Goal: Transaction & Acquisition: Book appointment/travel/reservation

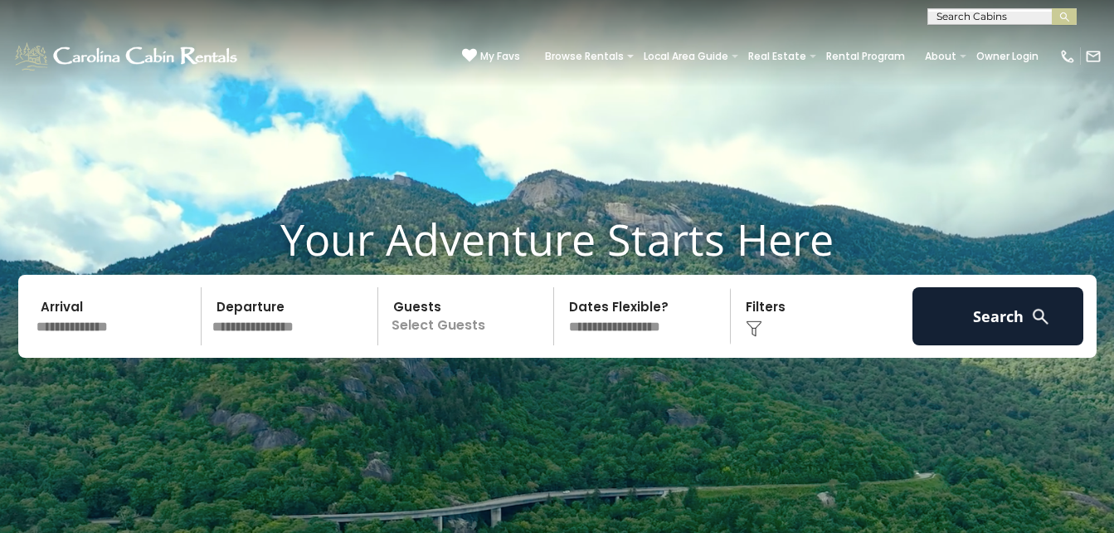
click at [111, 312] on input "text" at bounding box center [117, 316] width 172 height 58
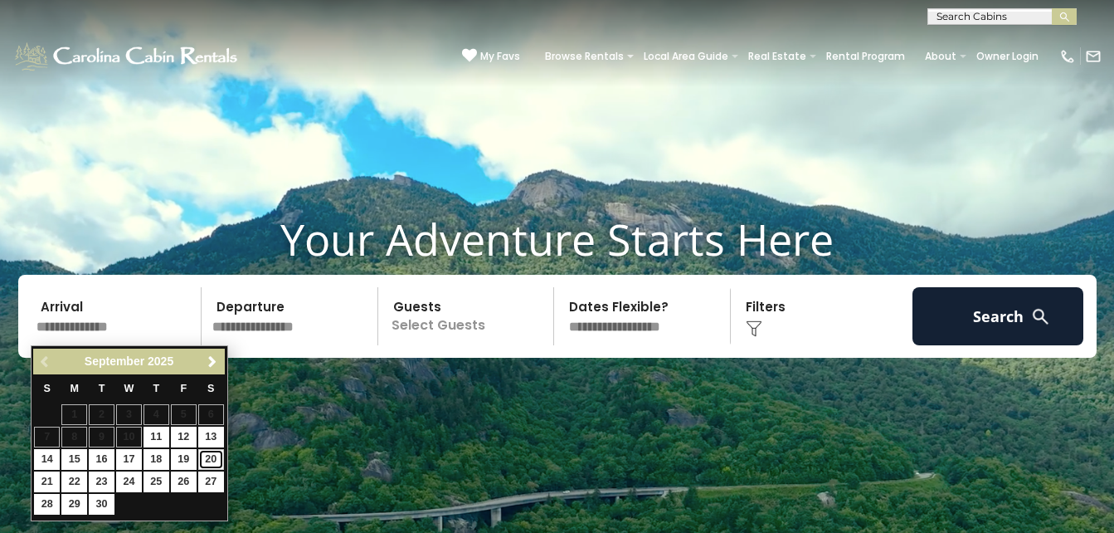
click at [216, 453] on link "20" at bounding box center [211, 459] width 26 height 21
type input "*******"
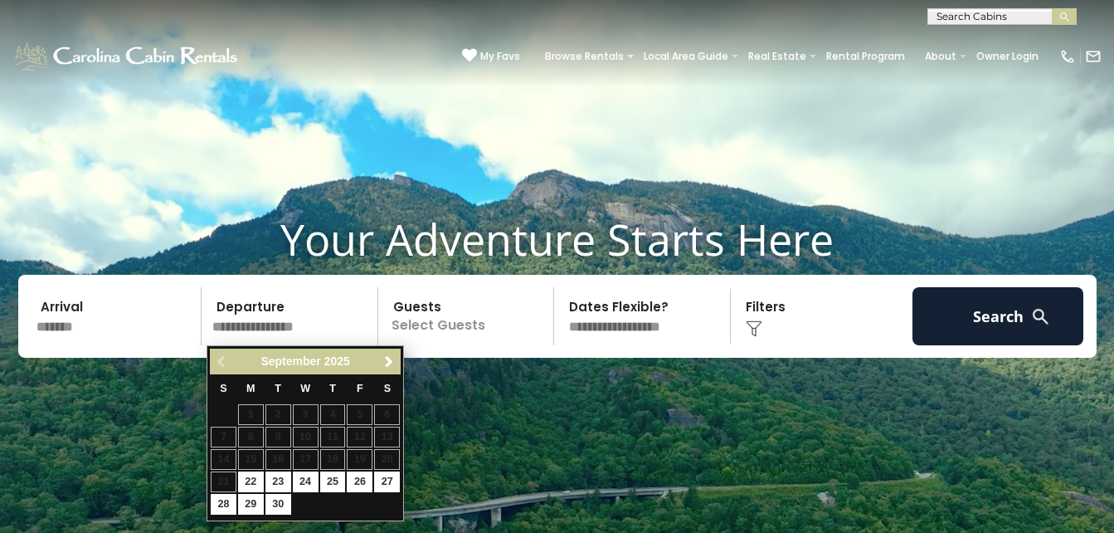
click at [224, 477] on table "S M T W T F S 1 2 3 4 5 6 7 8 9 10 11 12 13 14 15 16 17 18 19 20 21 22 23 24 25…" at bounding box center [305, 445] width 191 height 142
click at [248, 483] on link "22" at bounding box center [251, 481] width 26 height 21
type input "*******"
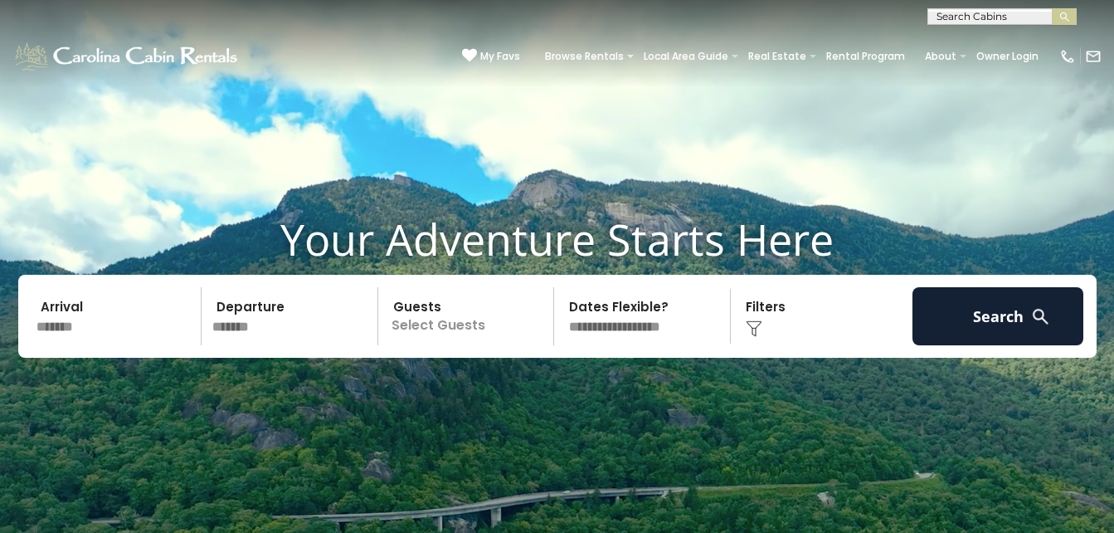
click at [426, 328] on p "Select Guests" at bounding box center [468, 316] width 171 height 58
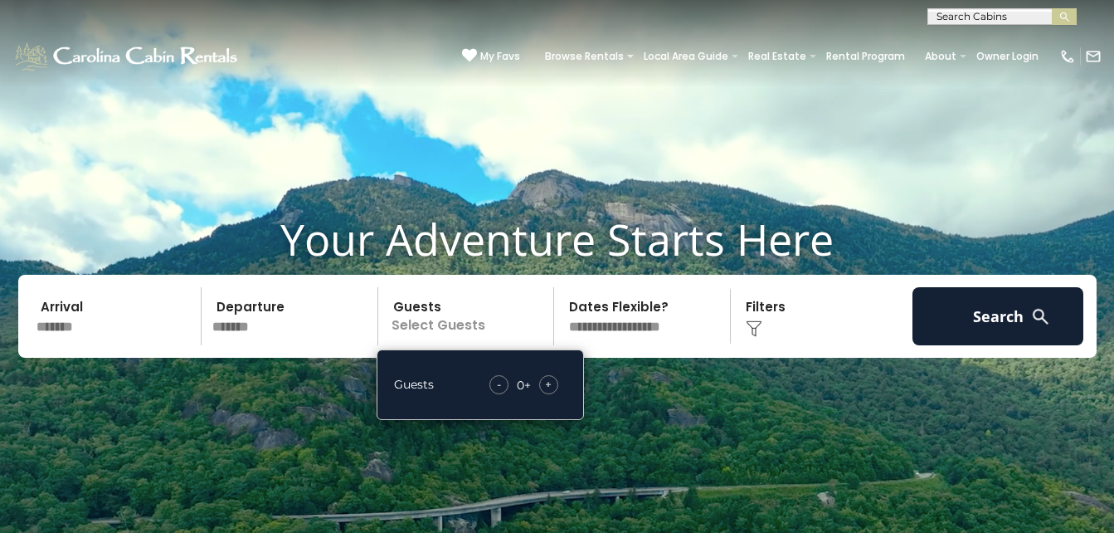
click at [552, 378] on span "+" at bounding box center [548, 384] width 7 height 17
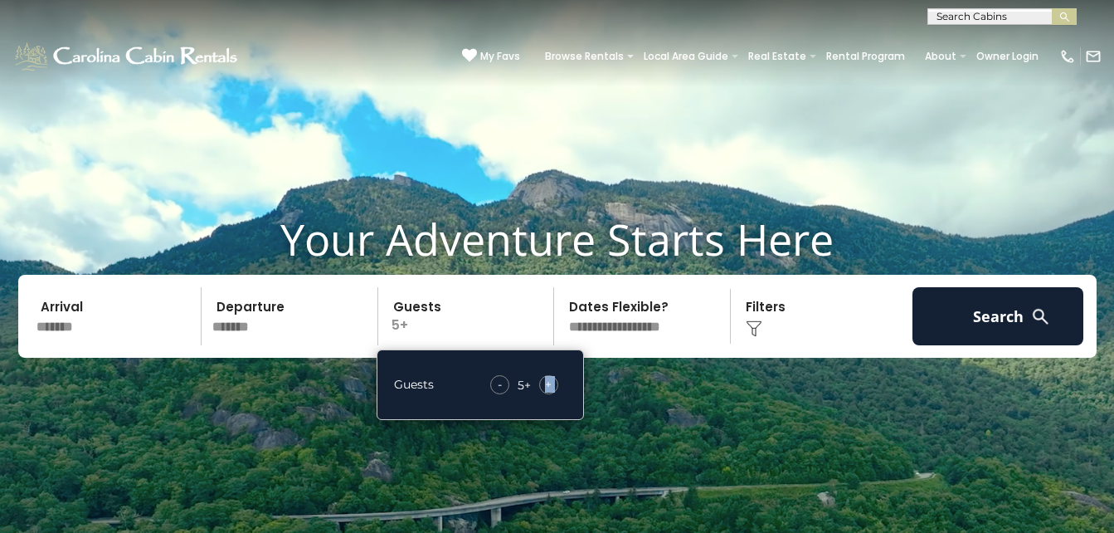
click at [552, 378] on span "+" at bounding box center [548, 384] width 7 height 17
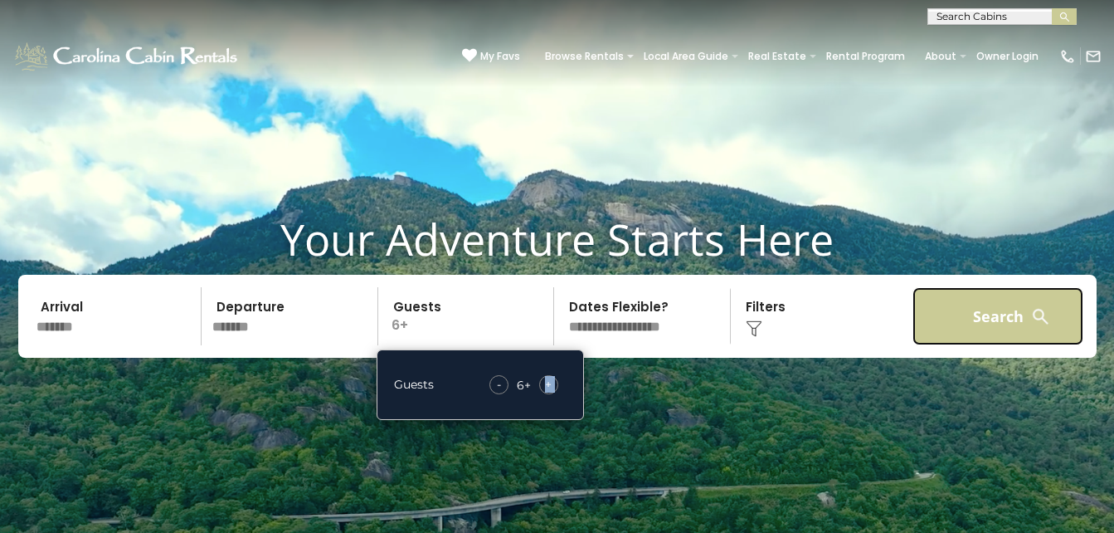
click at [1000, 328] on button "Search" at bounding box center [998, 316] width 172 height 58
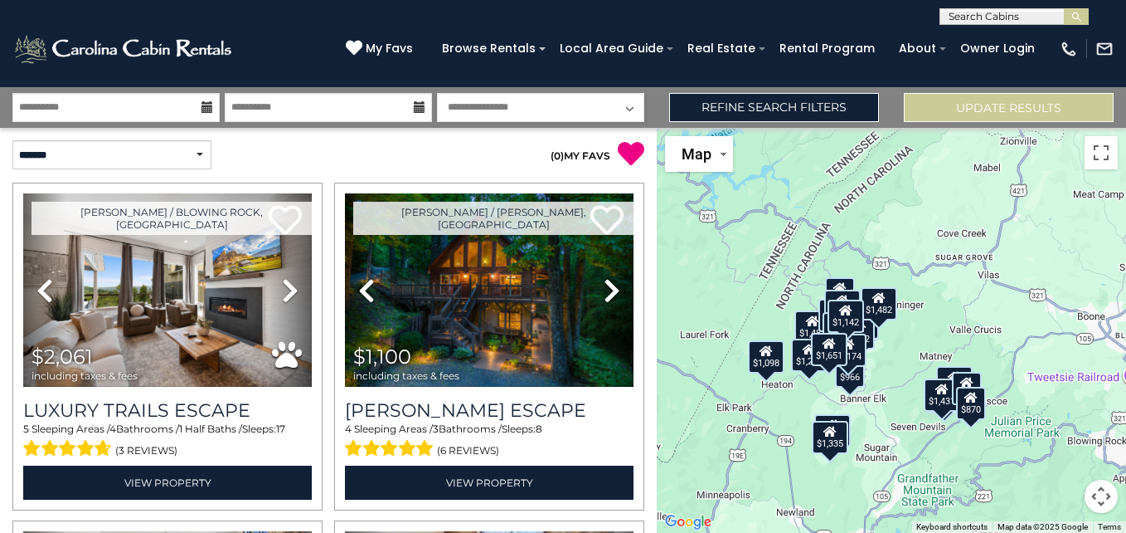
click at [871, 455] on div "$2,061 $1,100 $1,487 $1,651 $1,297 $2,400 $1,009 $1,458 $966 $610 $1,072 $1,656…" at bounding box center [891, 330] width 469 height 405
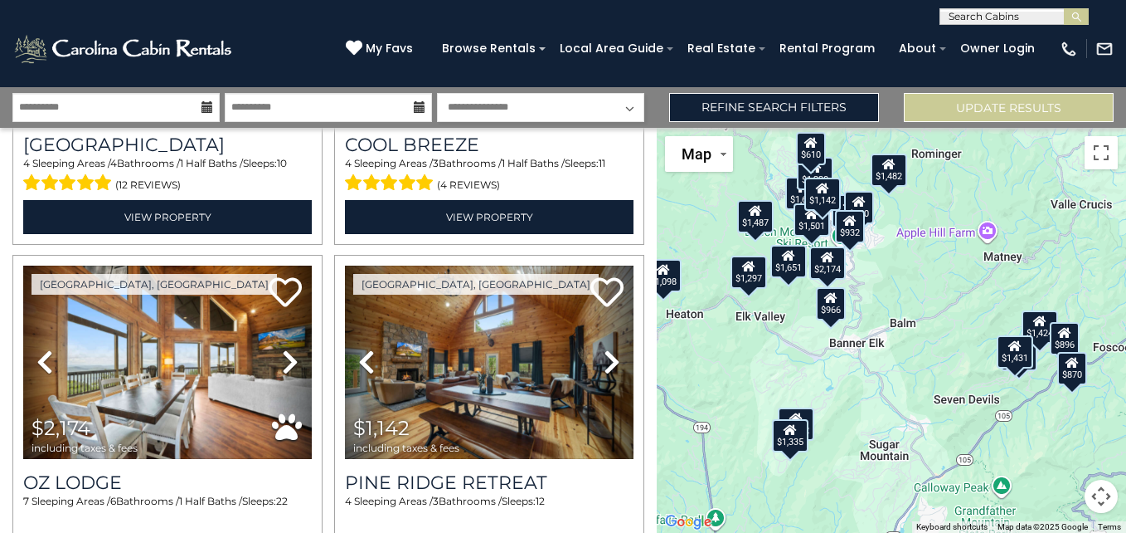
scroll to position [4769, 0]
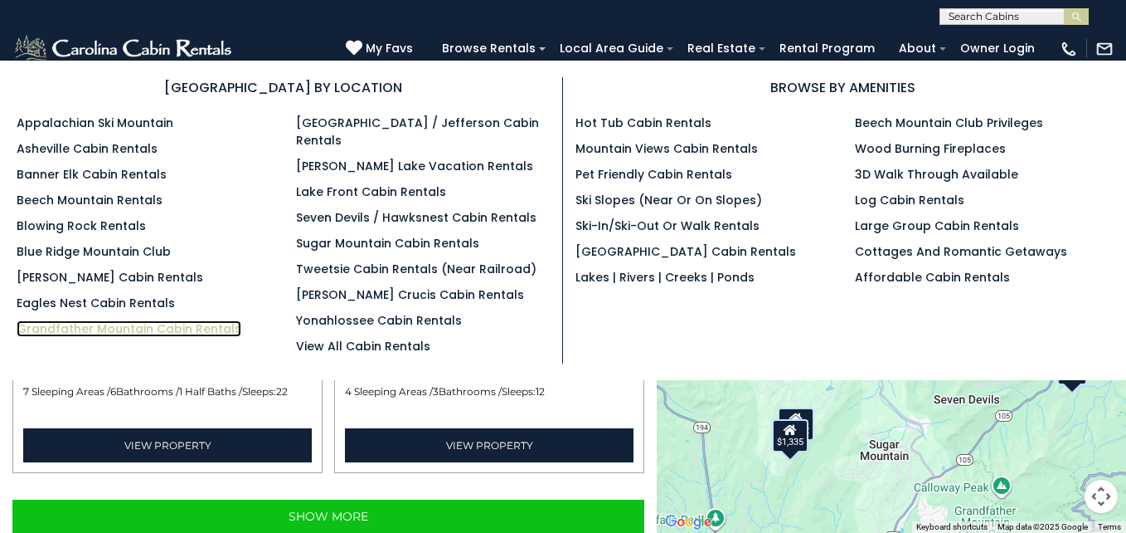
click at [141, 327] on link "Grandfather Mountain Cabin Rentals" at bounding box center [129, 328] width 225 height 17
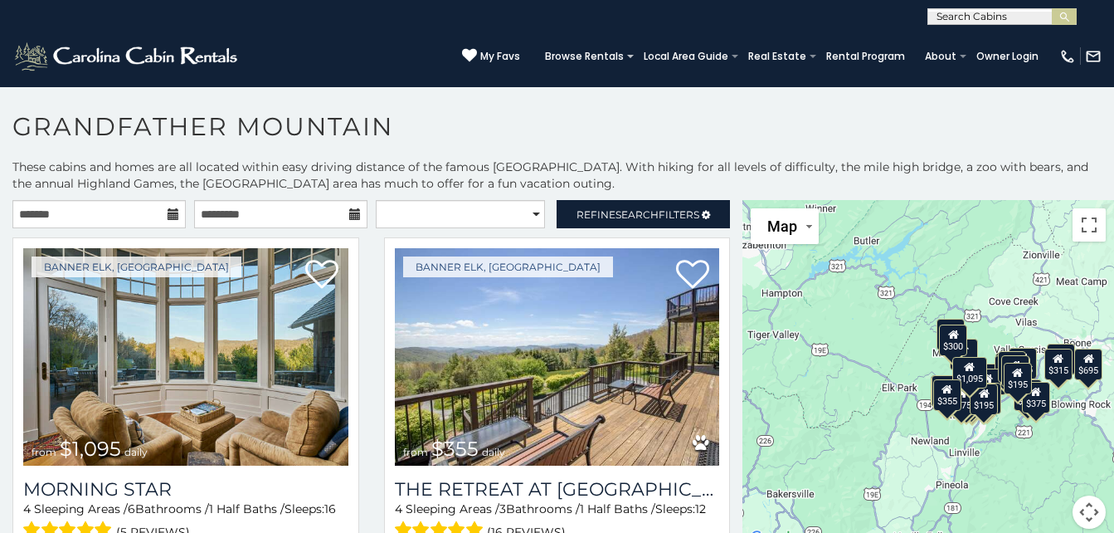
click at [1029, 407] on div "$375" at bounding box center [1036, 398] width 28 height 32
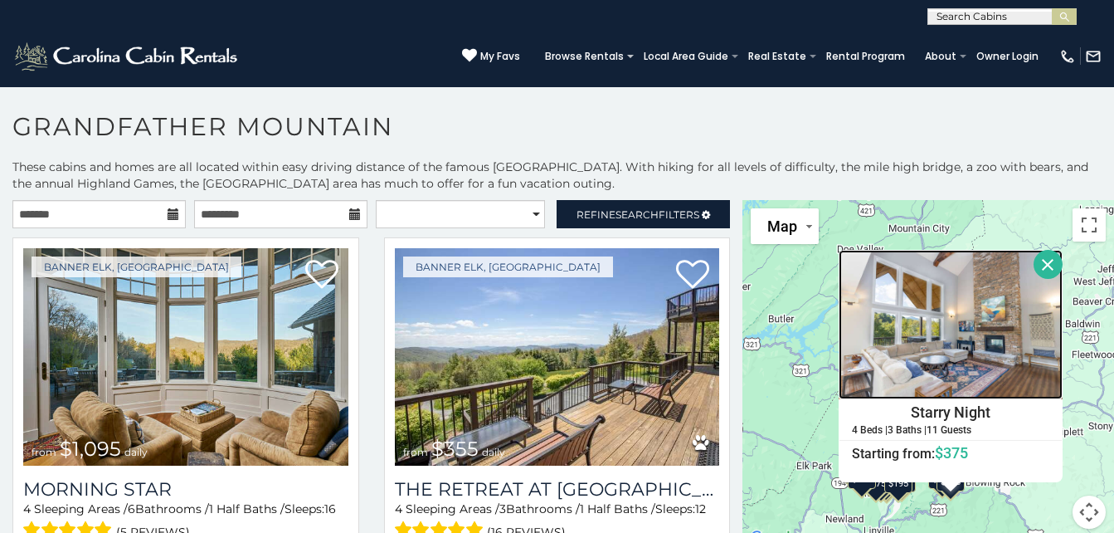
click at [985, 343] on img at bounding box center [951, 324] width 224 height 149
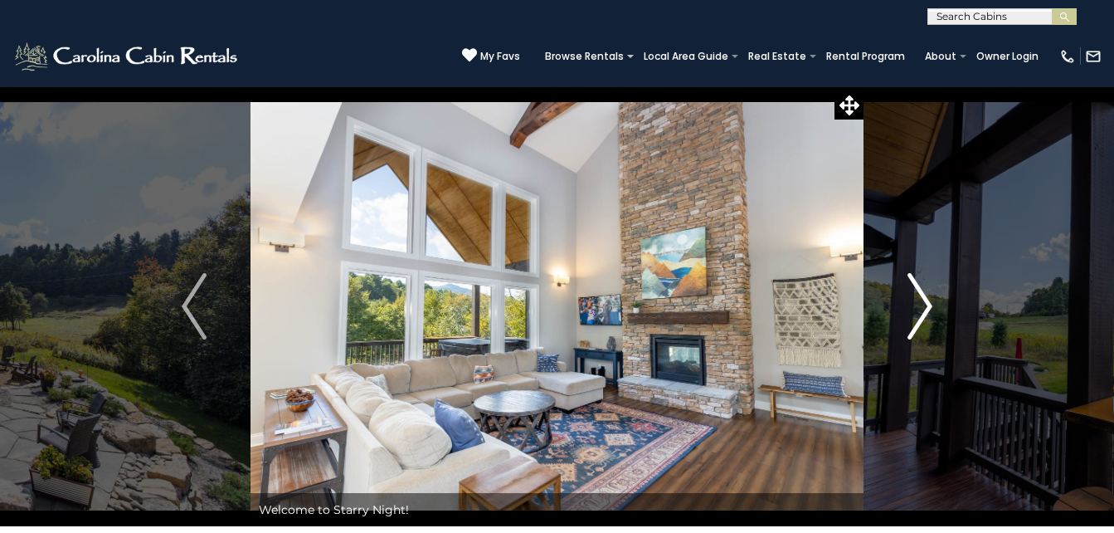
click at [909, 294] on img "Next" at bounding box center [919, 306] width 25 height 66
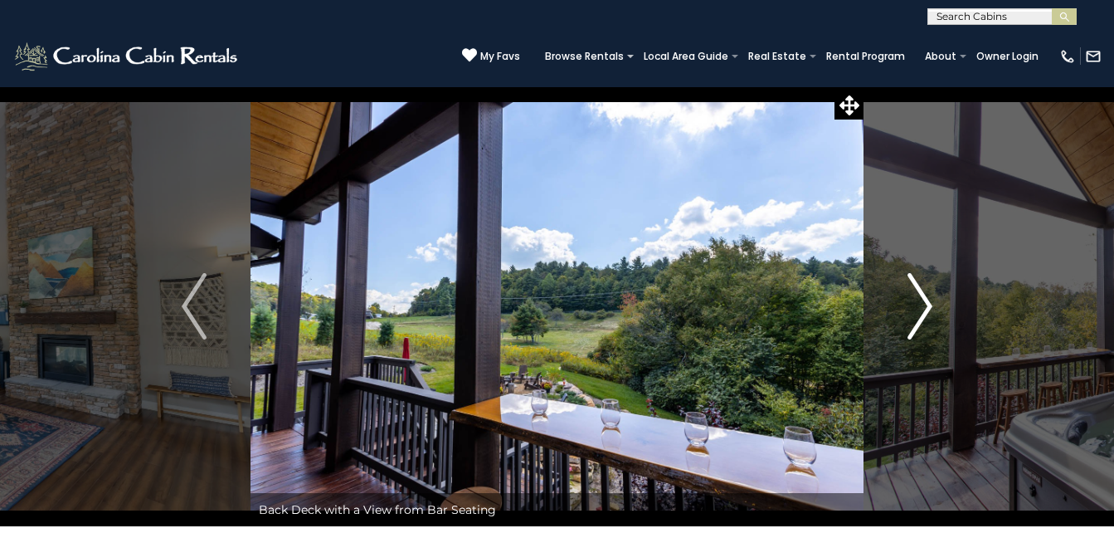
click at [909, 294] on img "Next" at bounding box center [919, 306] width 25 height 66
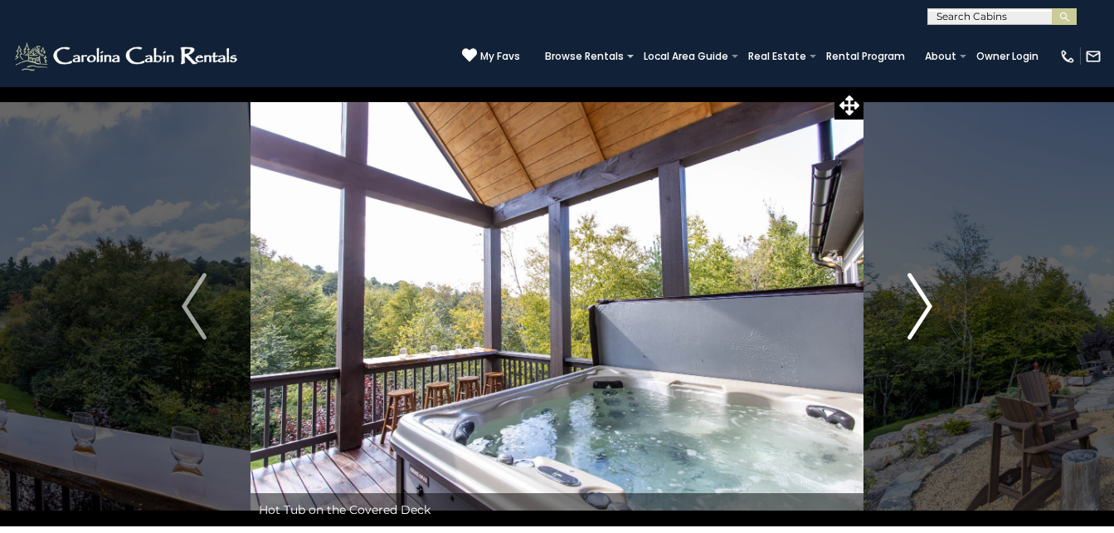
click at [909, 294] on img "Next" at bounding box center [919, 306] width 25 height 66
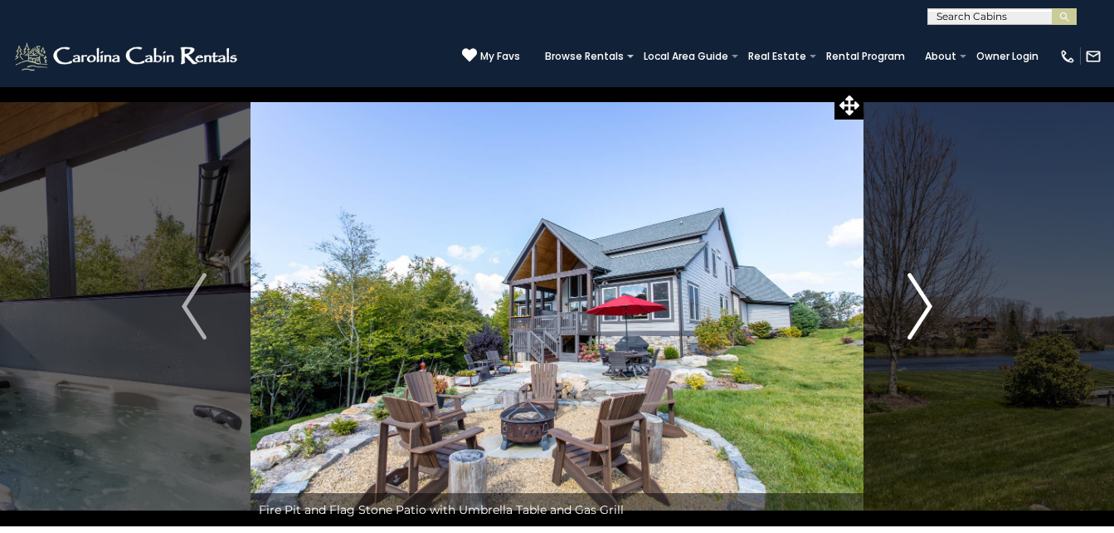
click at [909, 294] on img "Next" at bounding box center [919, 306] width 25 height 66
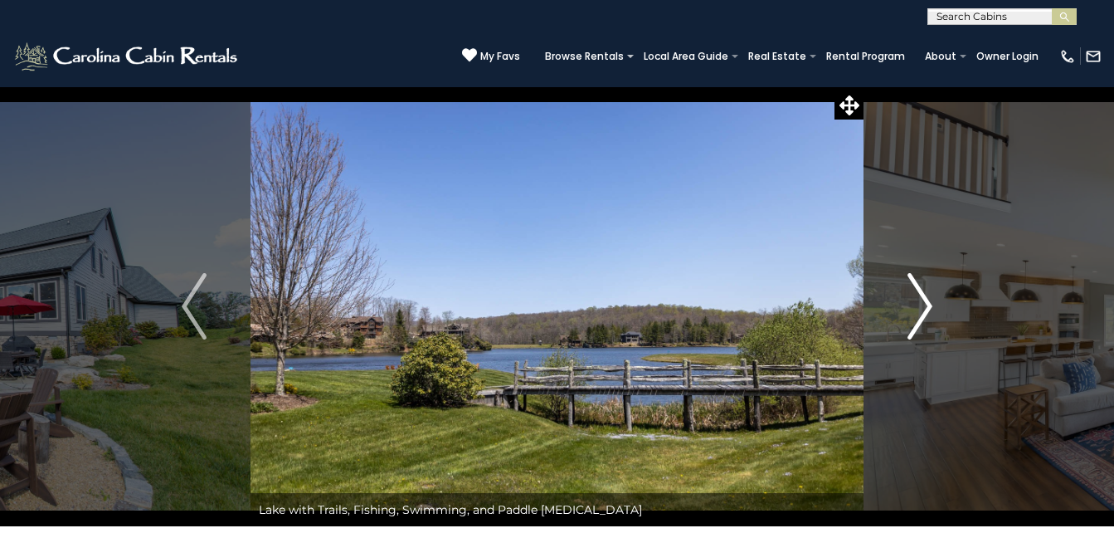
click at [909, 294] on img "Next" at bounding box center [919, 306] width 25 height 66
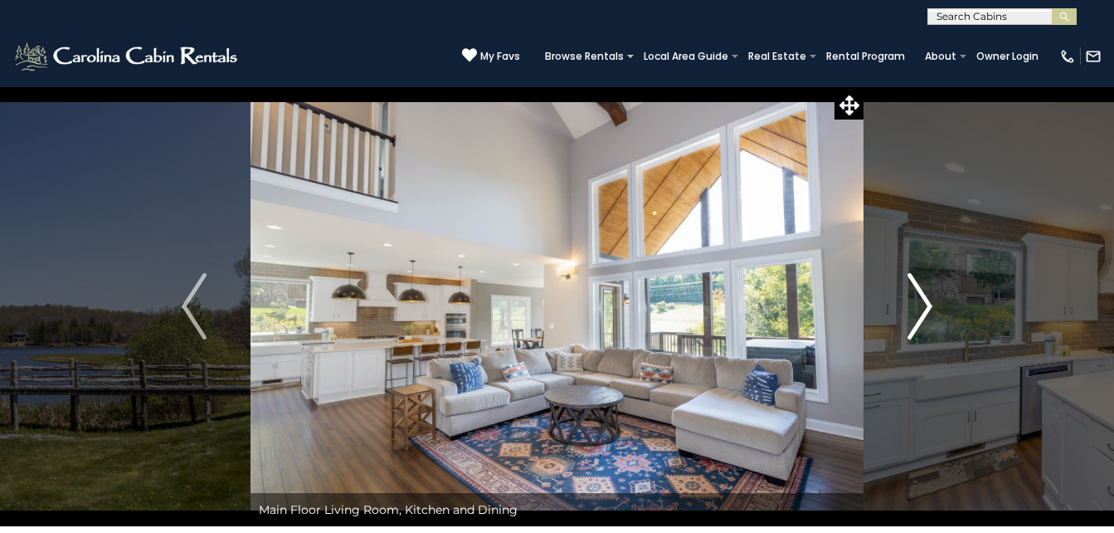
click at [909, 294] on img "Next" at bounding box center [919, 306] width 25 height 66
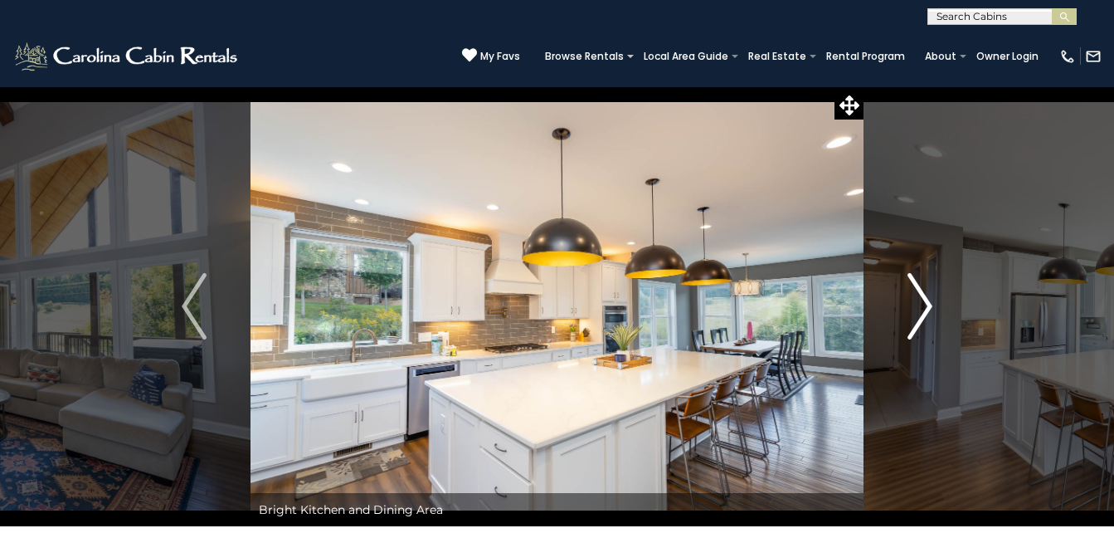
click at [909, 294] on img "Next" at bounding box center [919, 306] width 25 height 66
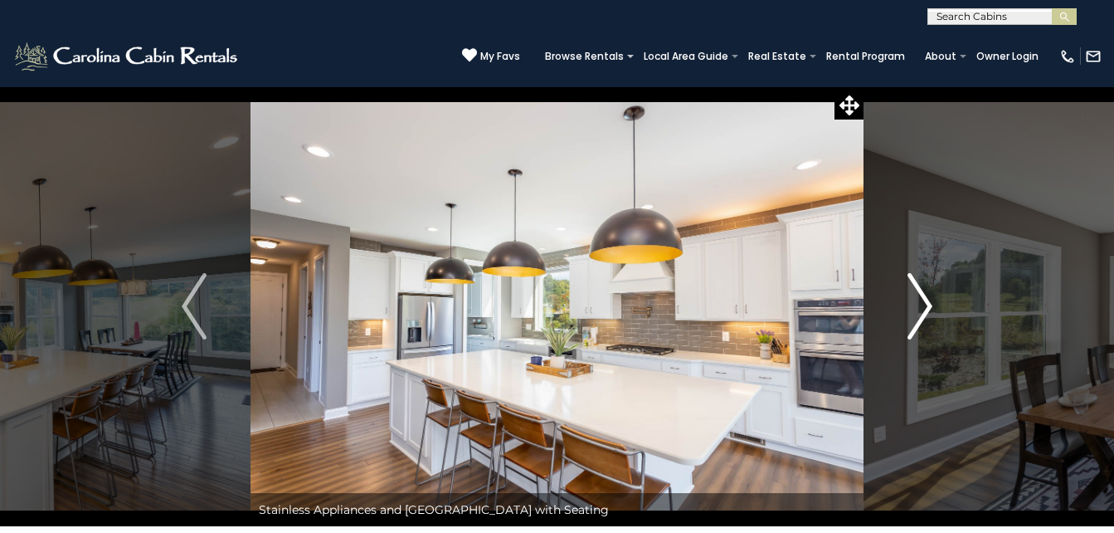
click at [909, 294] on img "Next" at bounding box center [919, 306] width 25 height 66
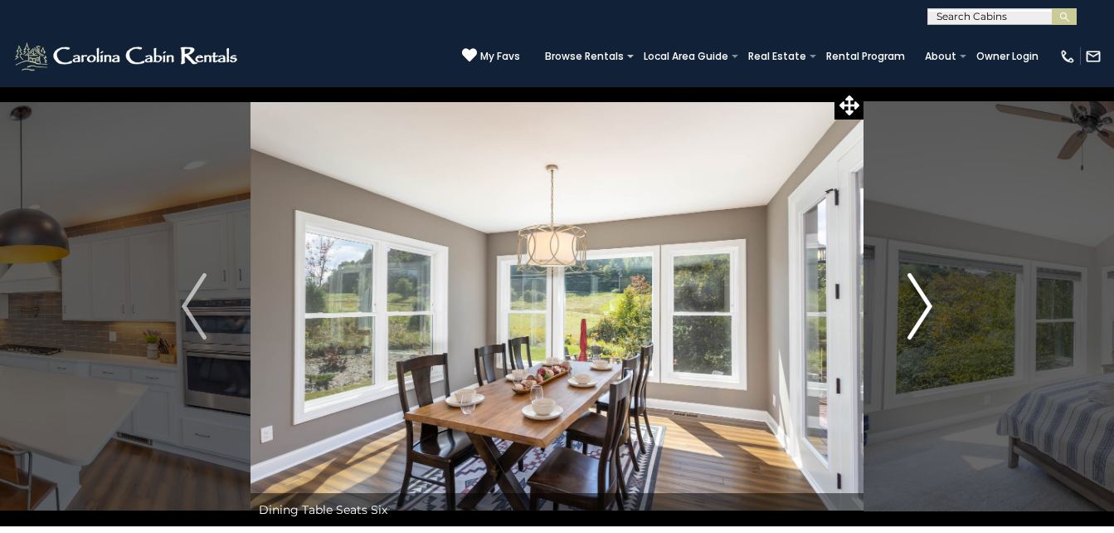
click at [909, 294] on img "Next" at bounding box center [919, 306] width 25 height 66
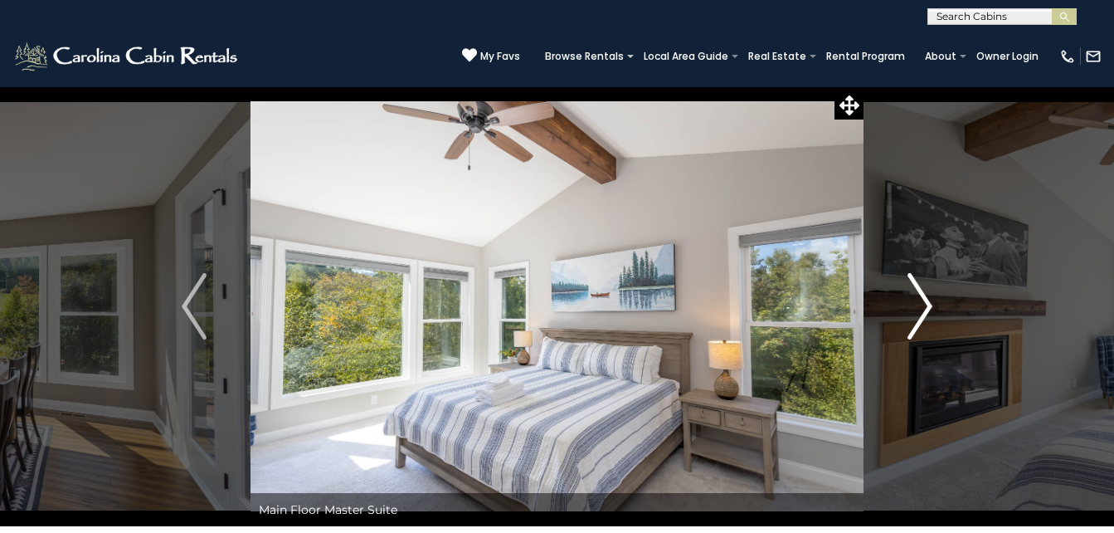
click at [909, 294] on img "Next" at bounding box center [919, 306] width 25 height 66
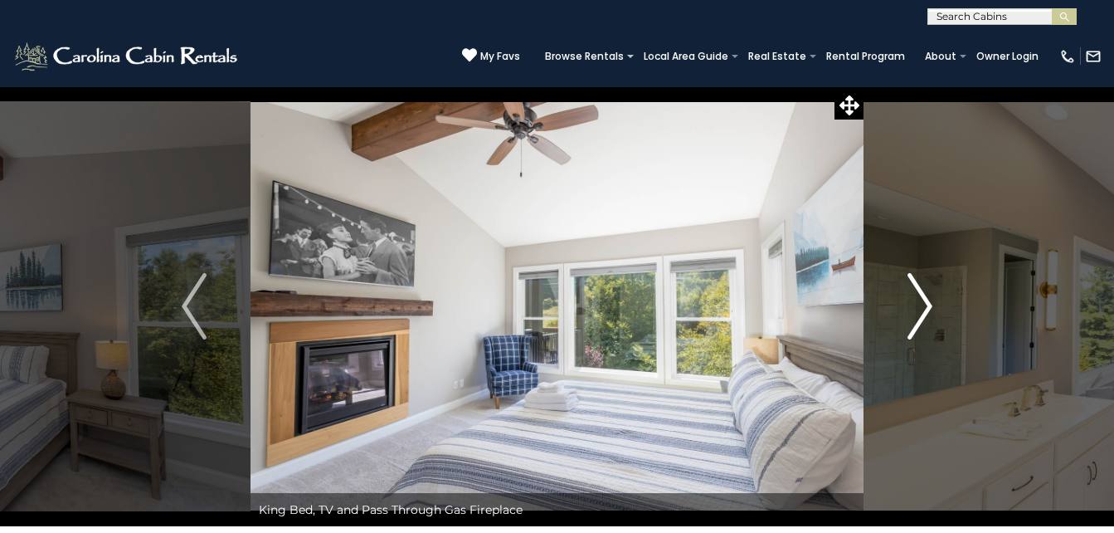
click at [909, 294] on img "Next" at bounding box center [919, 306] width 25 height 66
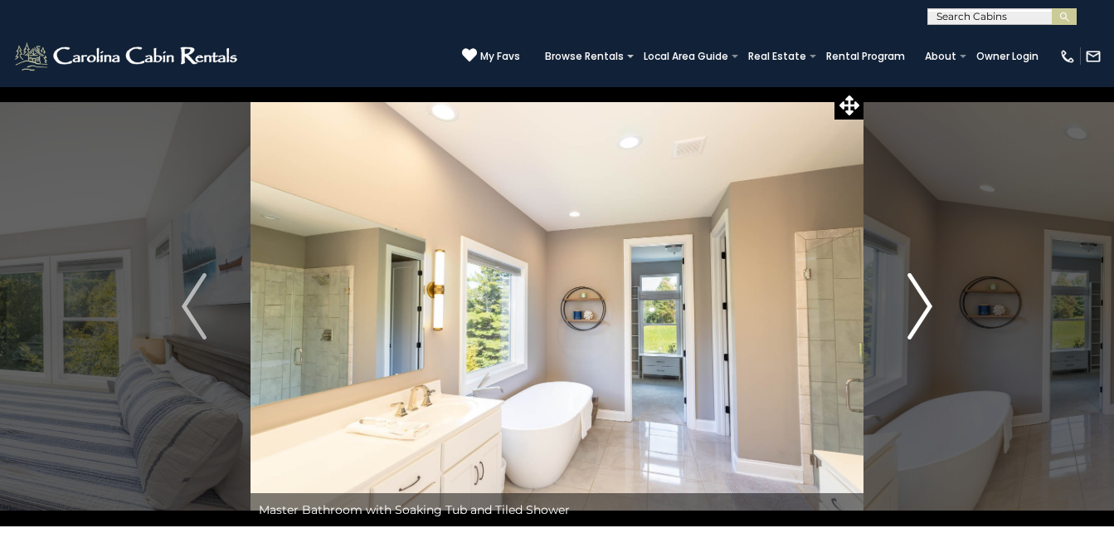
click at [909, 294] on img "Next" at bounding box center [919, 306] width 25 height 66
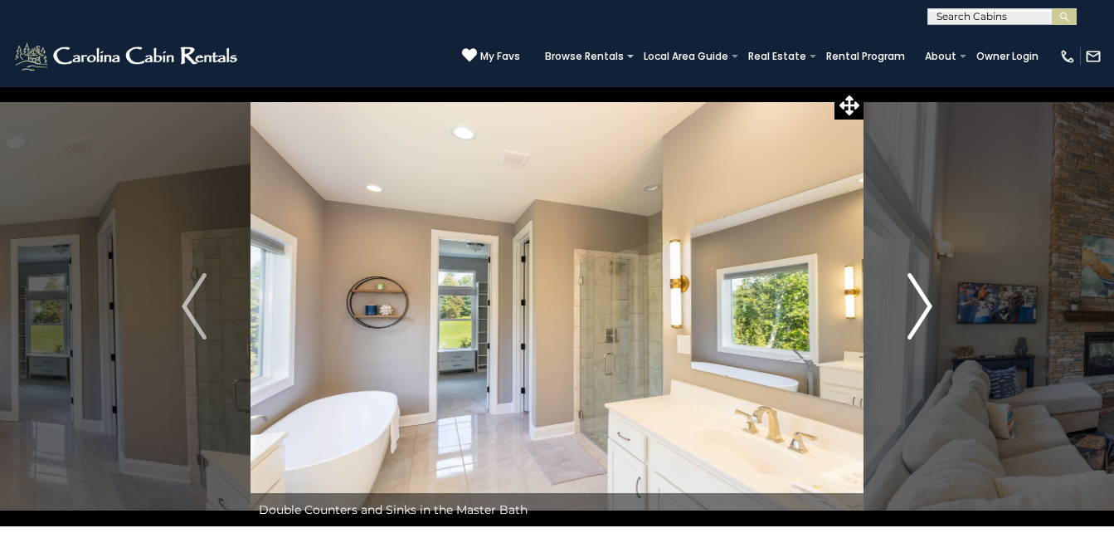
click at [909, 294] on img "Next" at bounding box center [919, 306] width 25 height 66
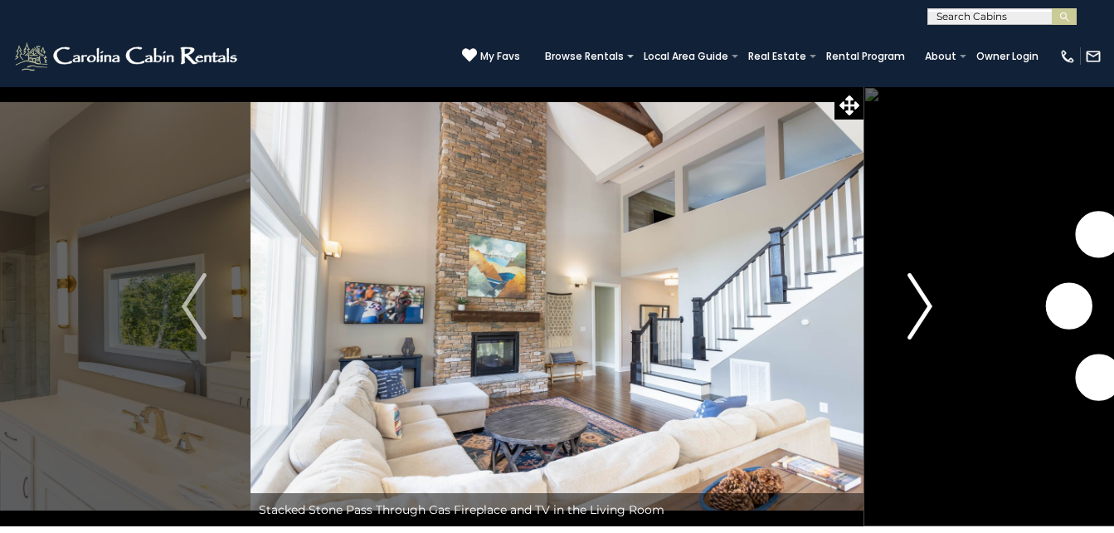
click at [909, 294] on img "Next" at bounding box center [919, 306] width 25 height 66
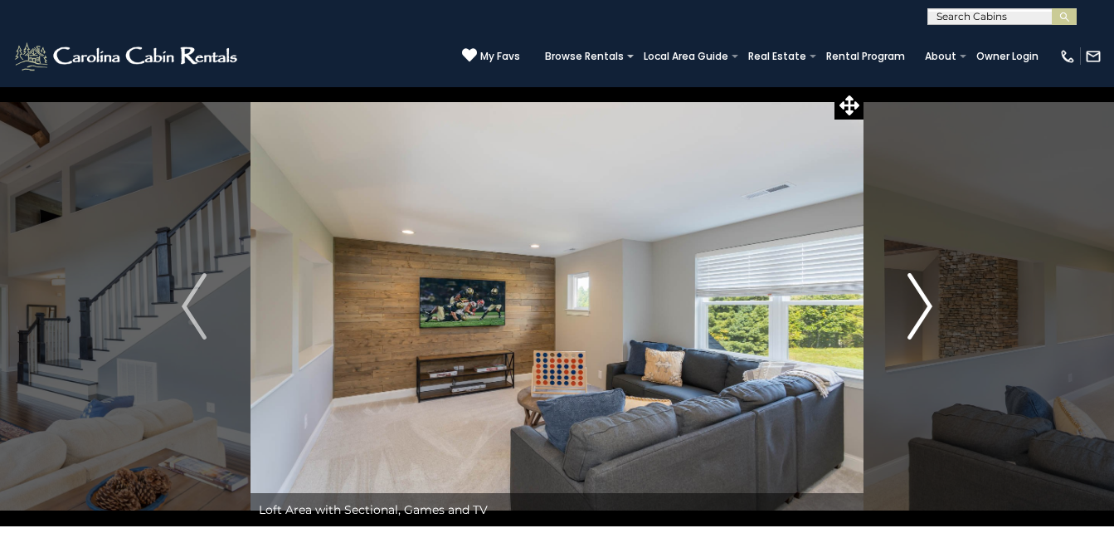
click at [909, 294] on img "Next" at bounding box center [919, 306] width 25 height 66
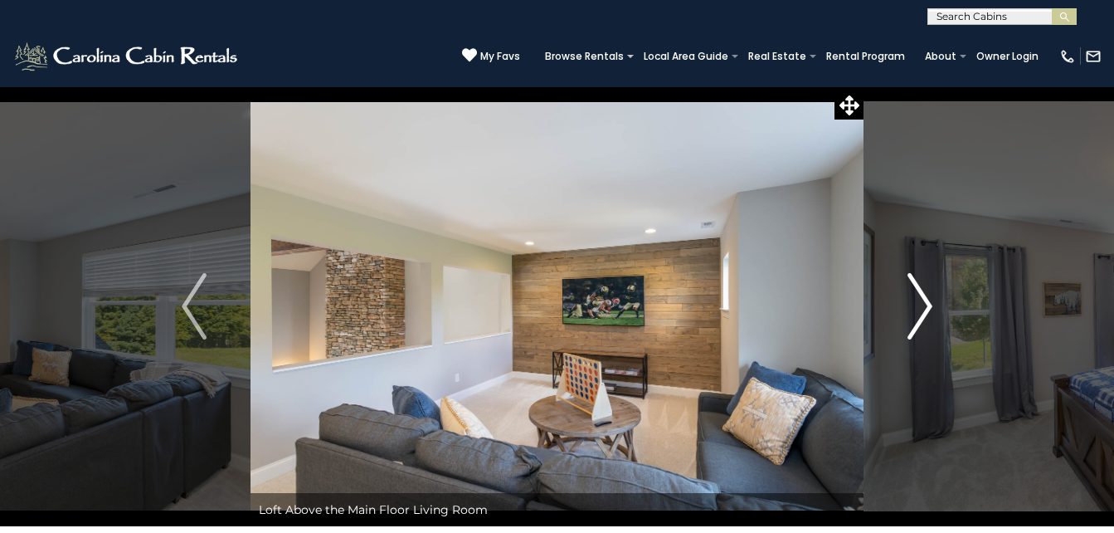
click at [909, 294] on img "Next" at bounding box center [919, 306] width 25 height 66
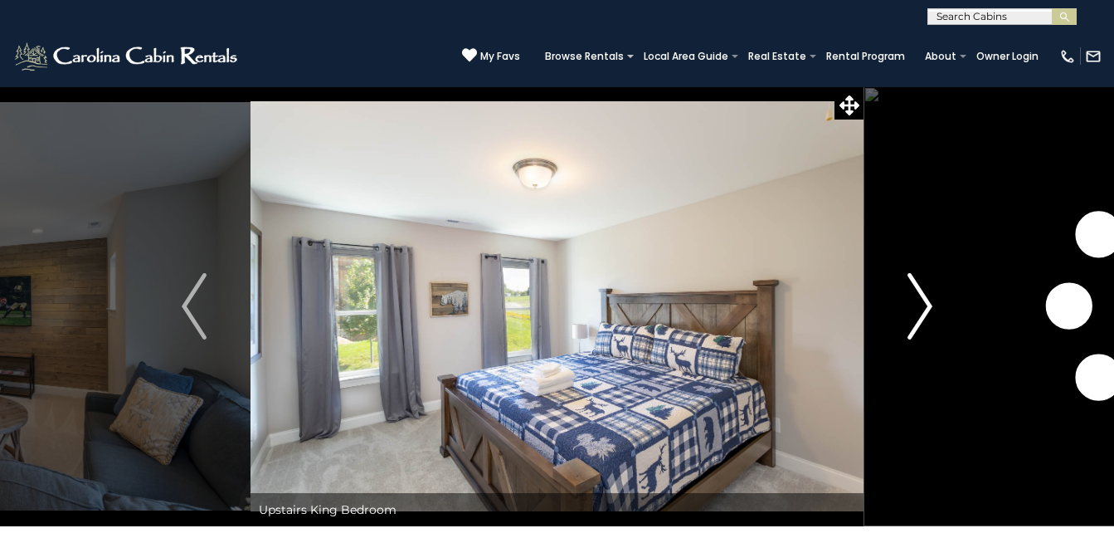
click at [909, 294] on img "Next" at bounding box center [919, 306] width 25 height 66
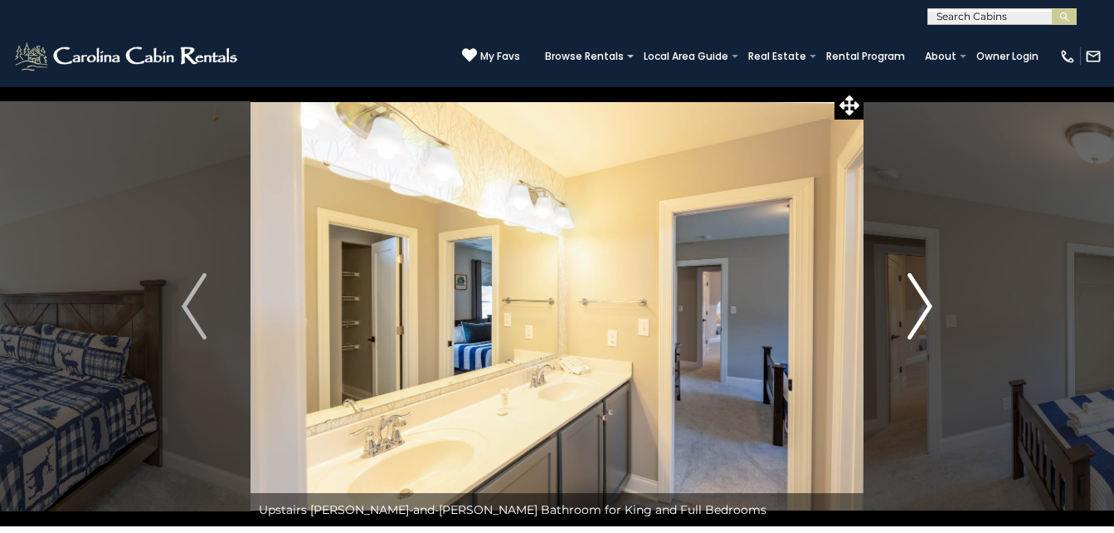
click at [909, 294] on img "Next" at bounding box center [919, 306] width 25 height 66
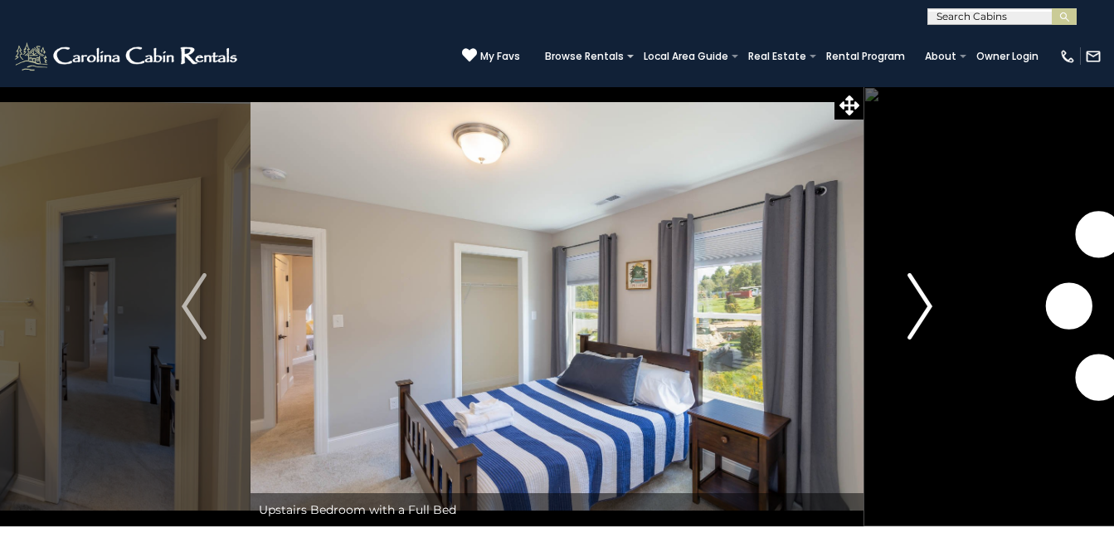
click at [909, 294] on img "Next" at bounding box center [919, 306] width 25 height 66
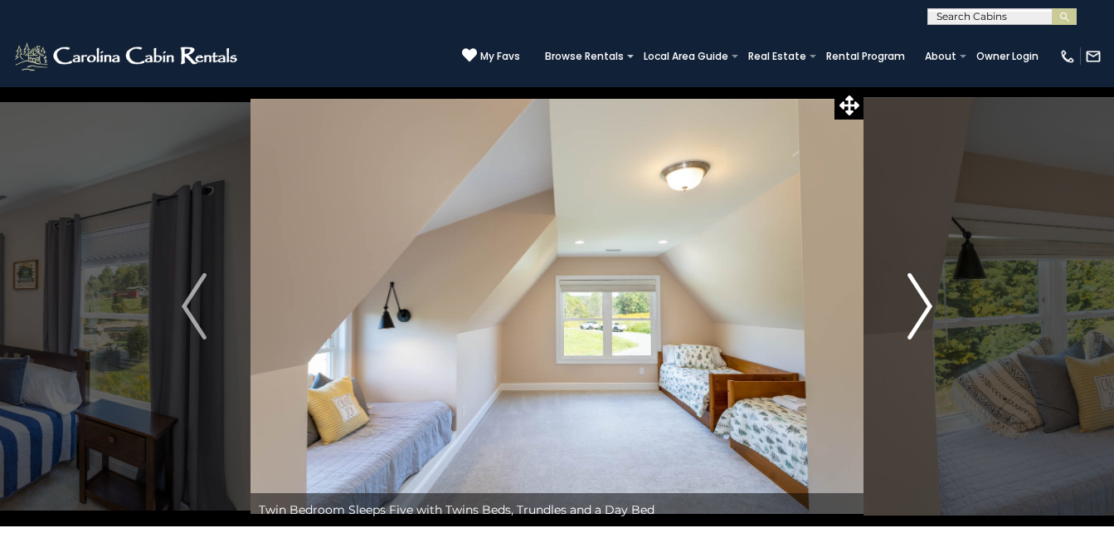
click at [909, 294] on img "Next" at bounding box center [919, 306] width 25 height 66
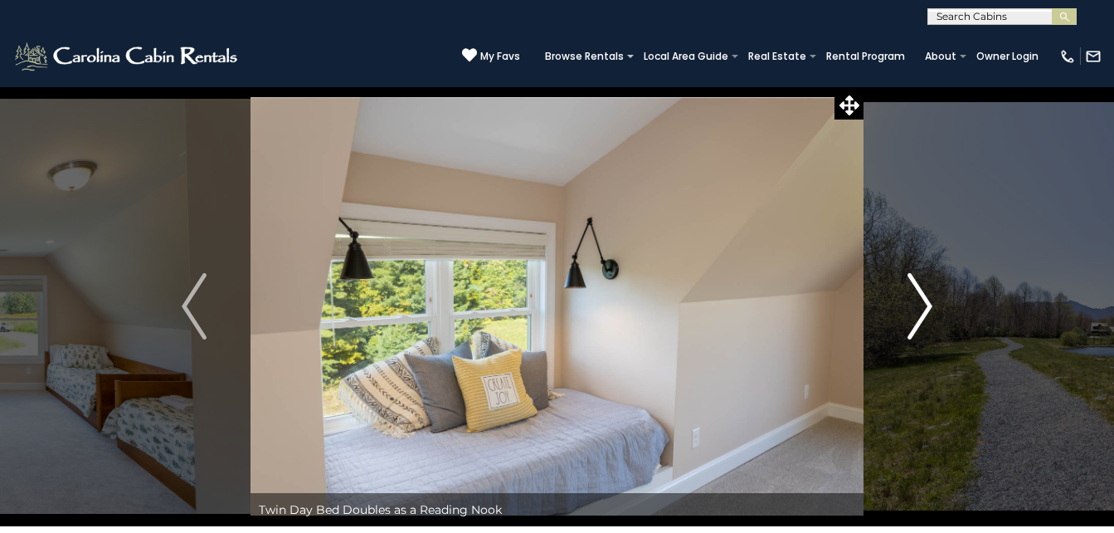
click at [909, 294] on img "Next" at bounding box center [919, 306] width 25 height 66
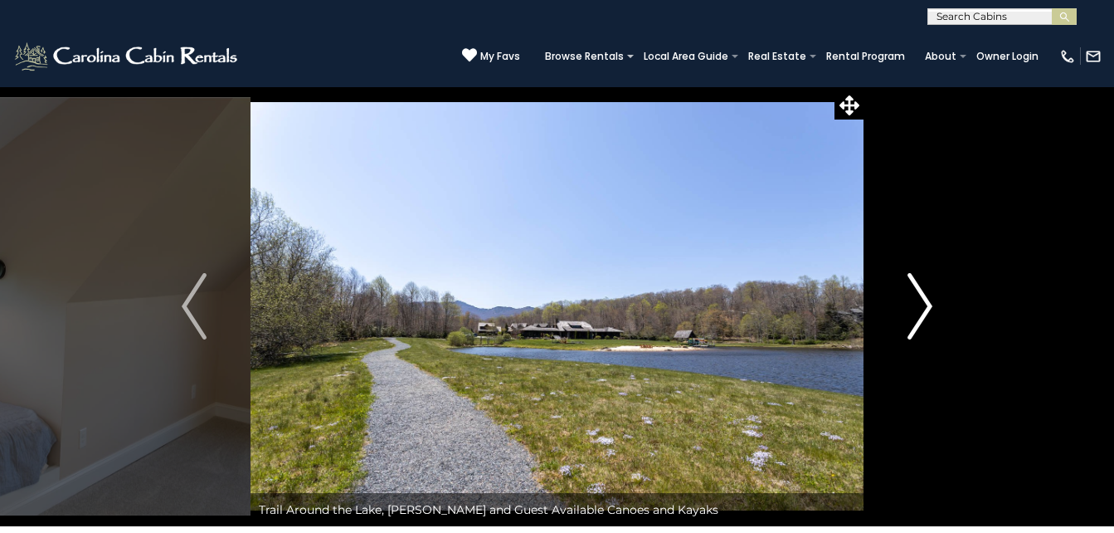
click at [909, 294] on img "Next" at bounding box center [919, 306] width 25 height 66
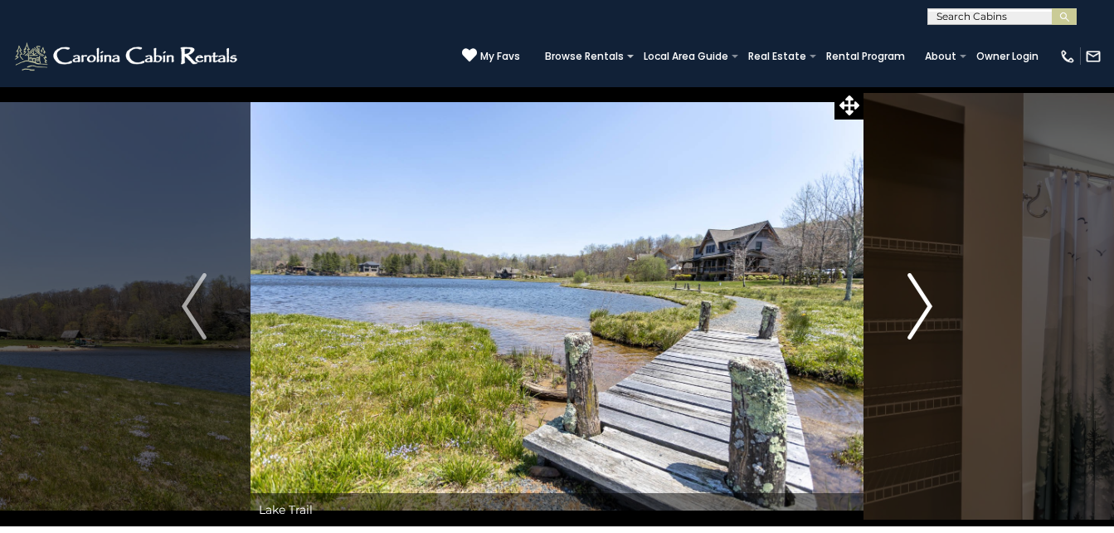
click at [909, 294] on img "Next" at bounding box center [919, 306] width 25 height 66
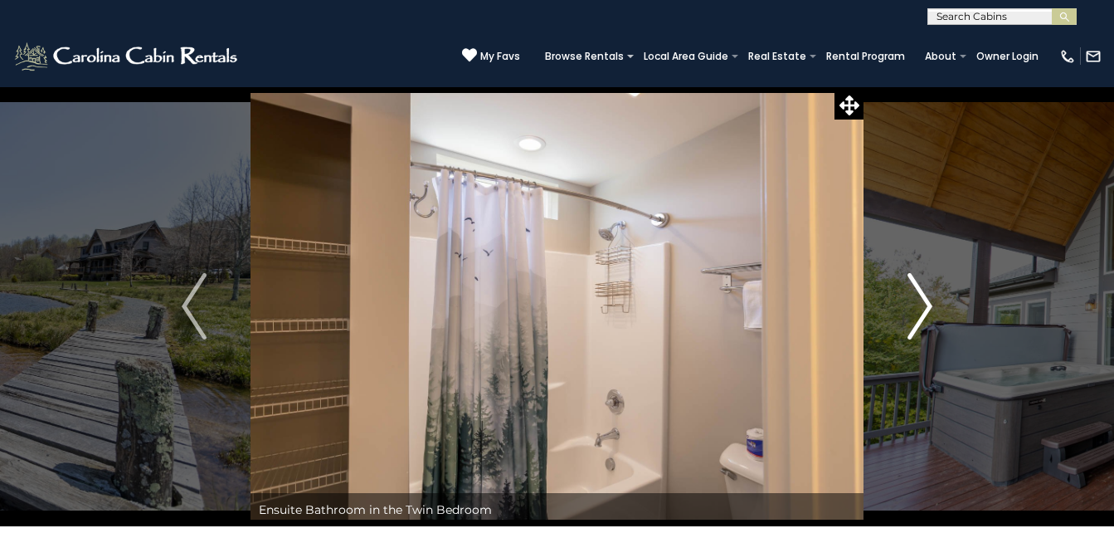
click at [909, 294] on img "Next" at bounding box center [919, 306] width 25 height 66
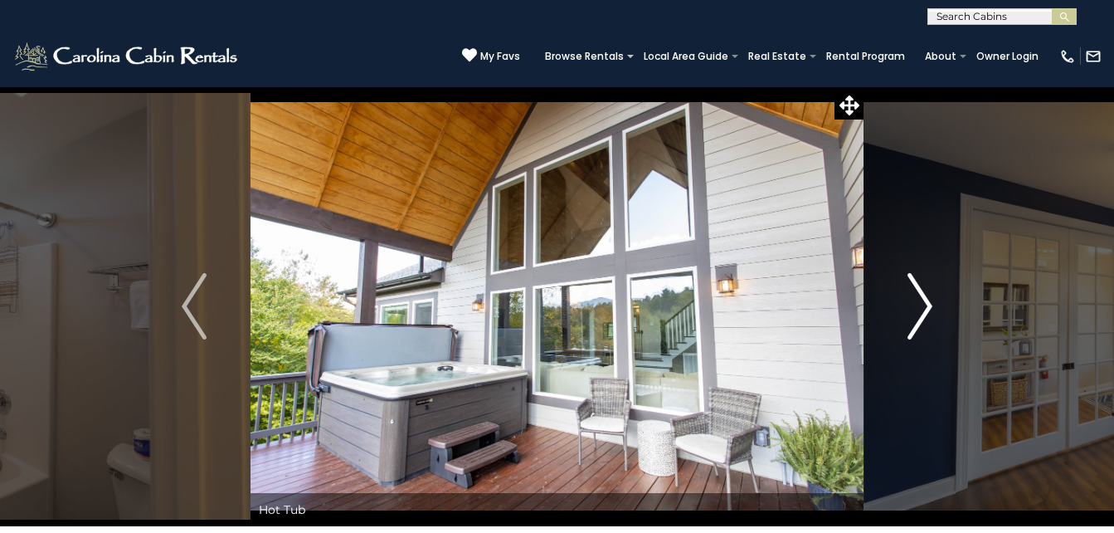
click at [909, 294] on img "Next" at bounding box center [919, 306] width 25 height 66
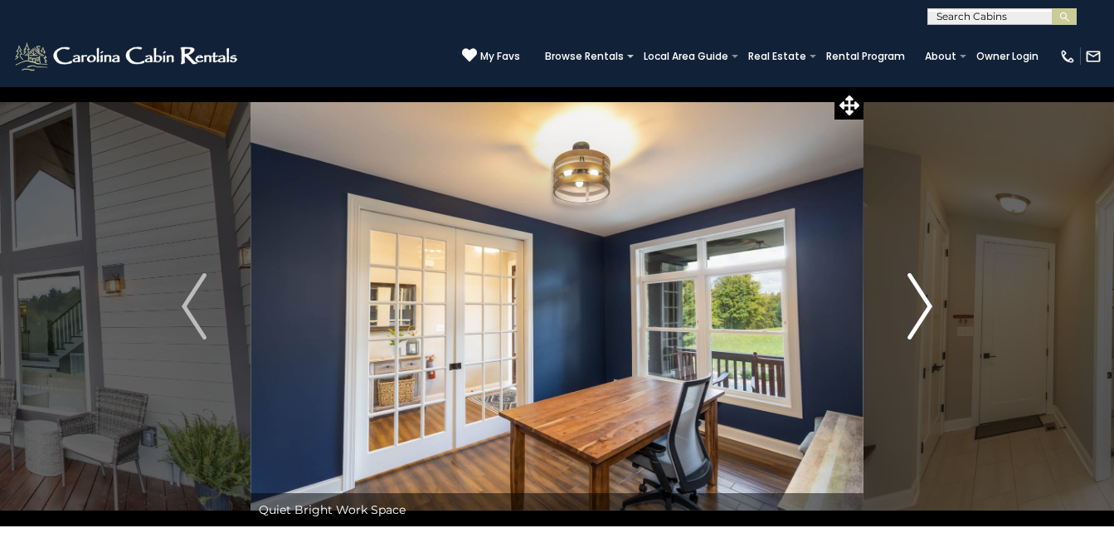
click at [909, 294] on img "Next" at bounding box center [919, 306] width 25 height 66
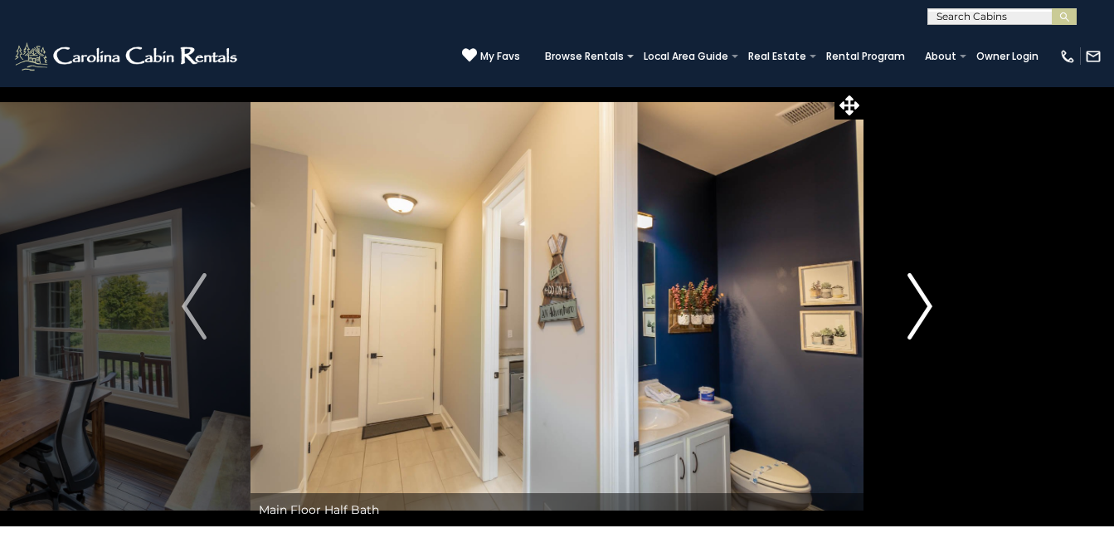
click at [909, 294] on img "Next" at bounding box center [919, 306] width 25 height 66
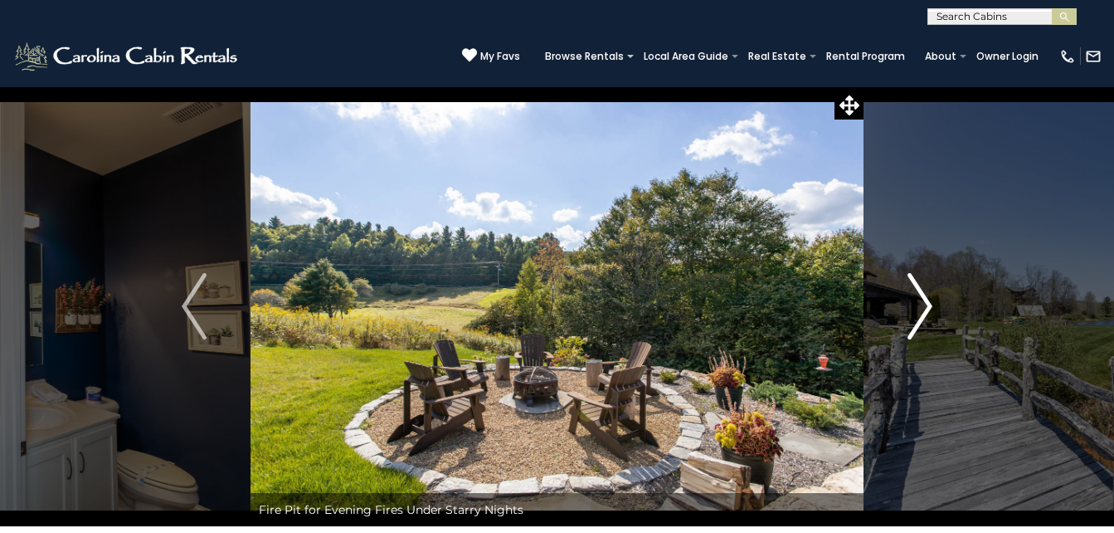
click at [909, 294] on img "Next" at bounding box center [919, 306] width 25 height 66
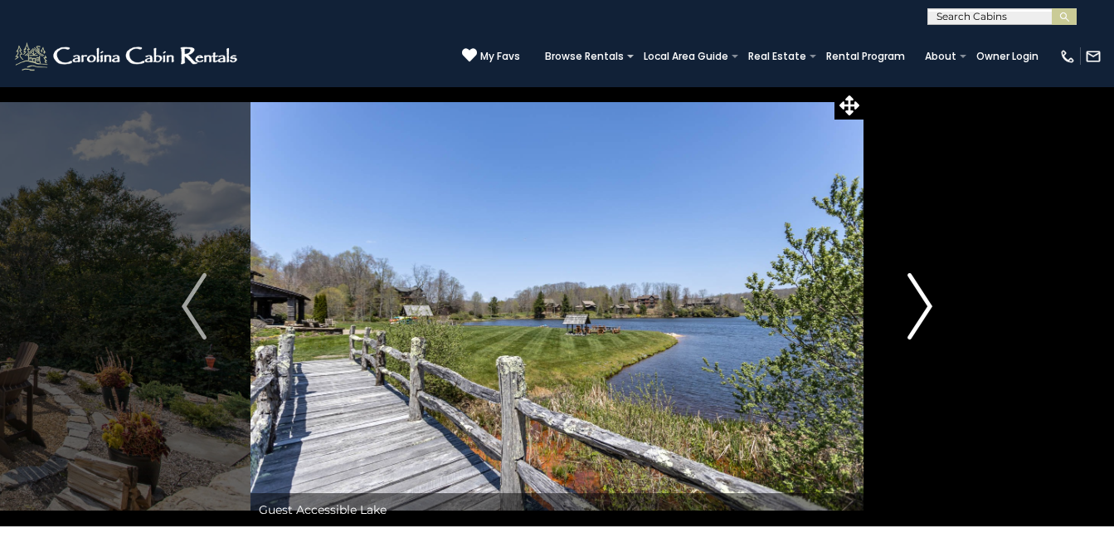
click at [909, 294] on img "Next" at bounding box center [919, 306] width 25 height 66
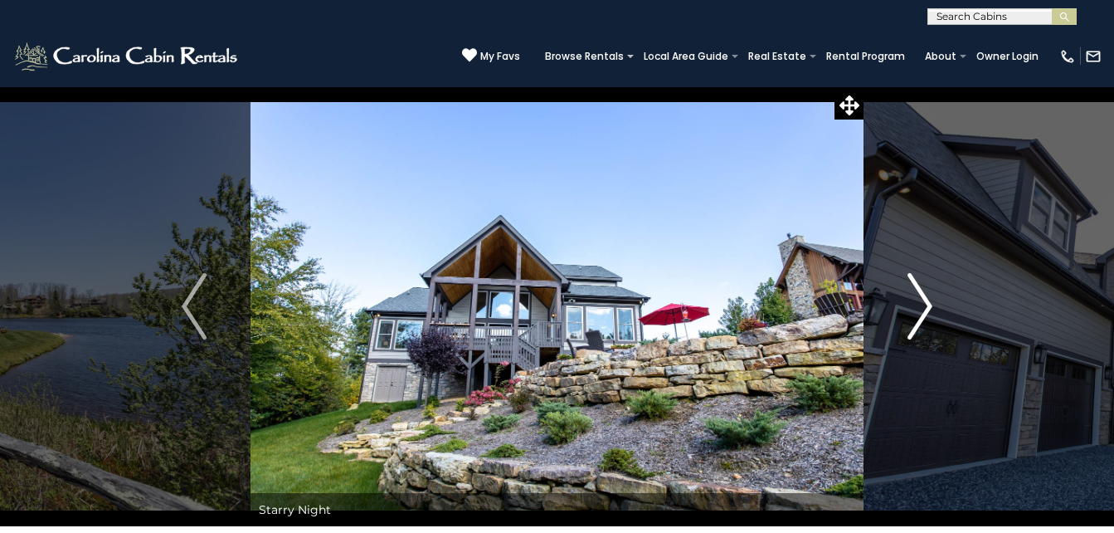
click at [909, 294] on img "Next" at bounding box center [919, 306] width 25 height 66
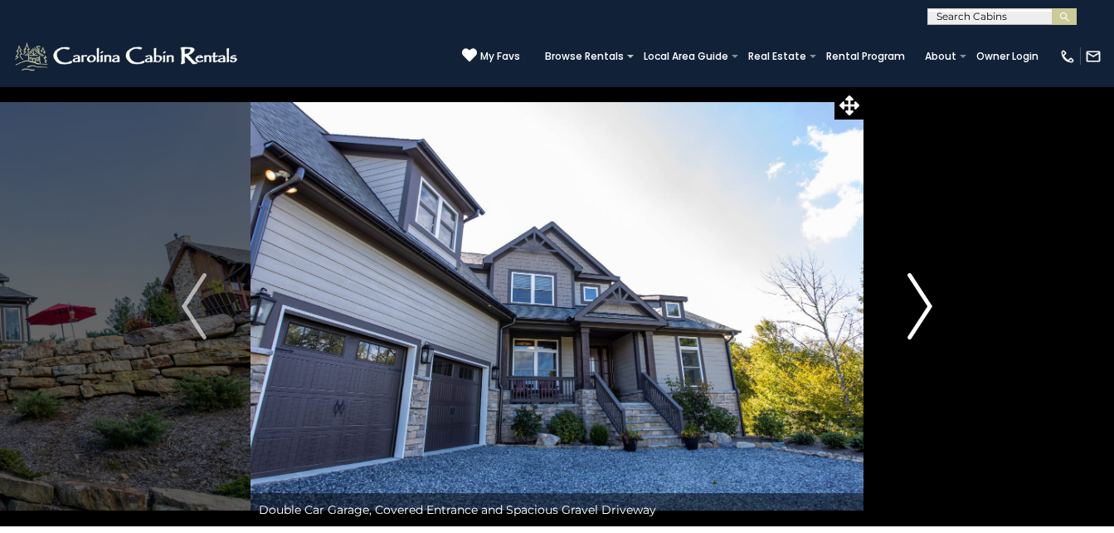
click at [909, 294] on img "Next" at bounding box center [919, 306] width 25 height 66
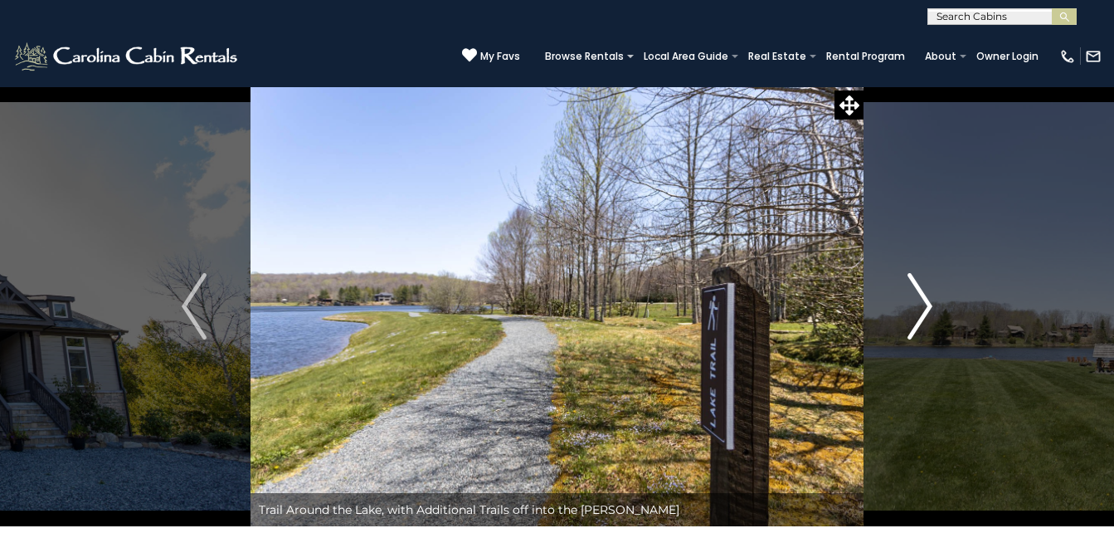
click at [909, 294] on img "Next" at bounding box center [919, 306] width 25 height 66
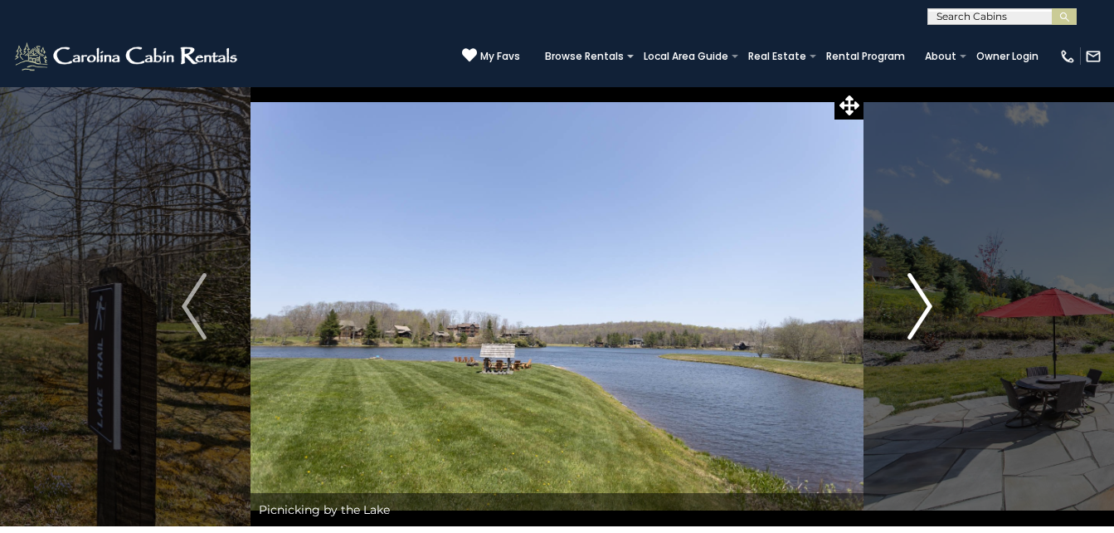
click at [909, 294] on img "Next" at bounding box center [919, 306] width 25 height 66
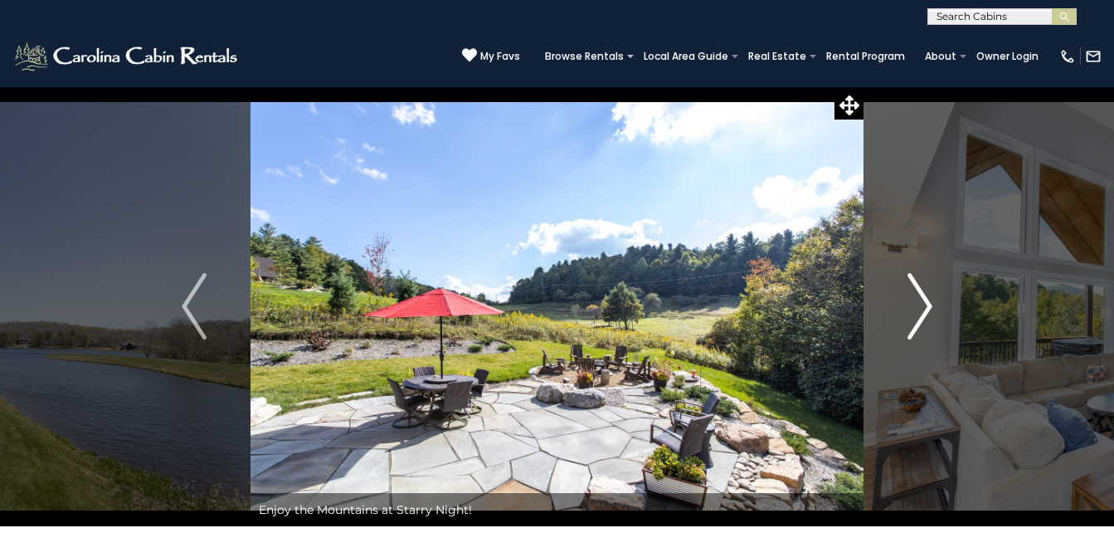
click at [909, 294] on img "Next" at bounding box center [919, 306] width 25 height 66
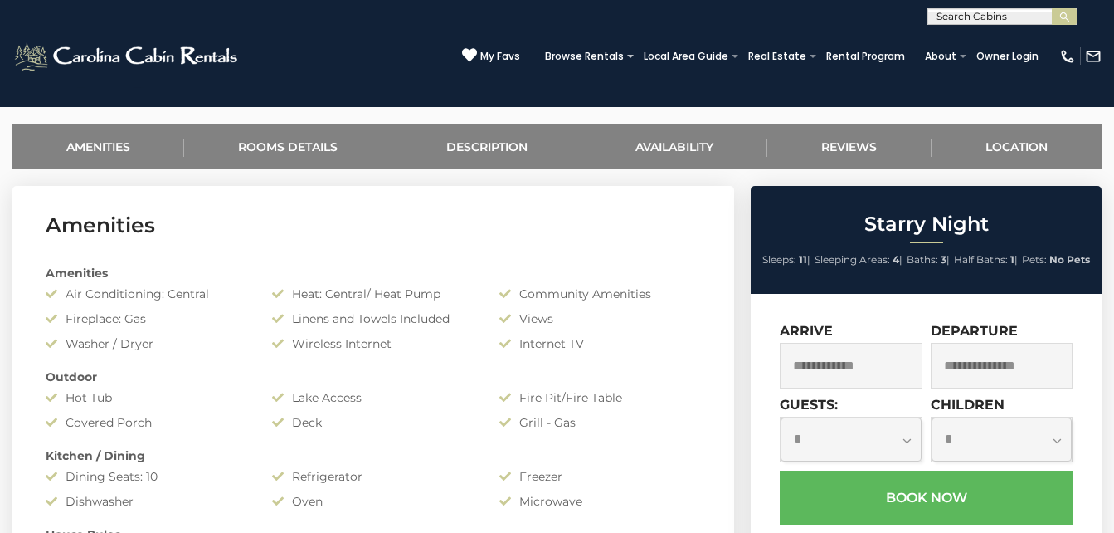
scroll to position [620, 0]
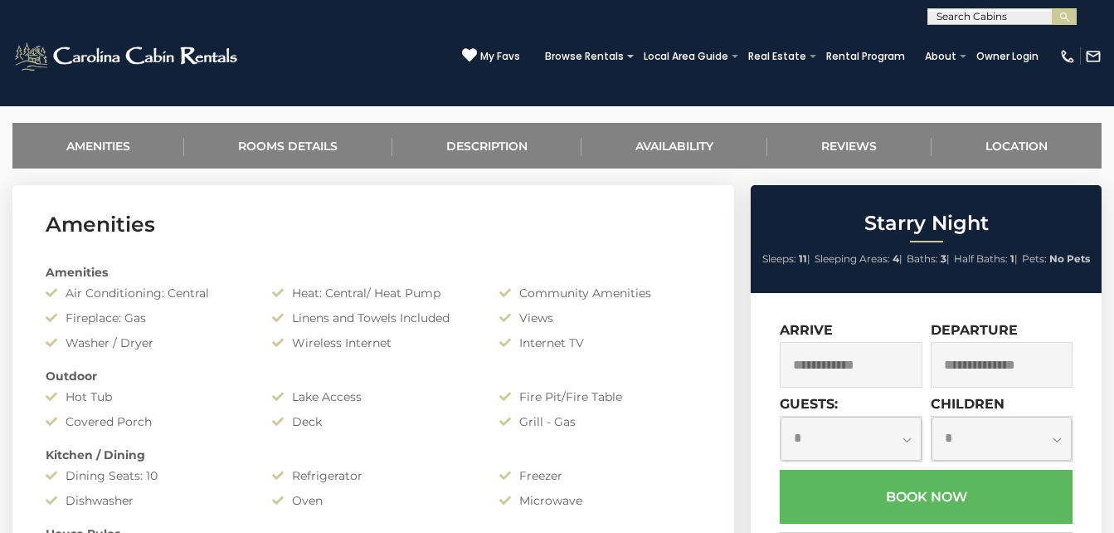
click at [867, 373] on input "text" at bounding box center [851, 365] width 142 height 46
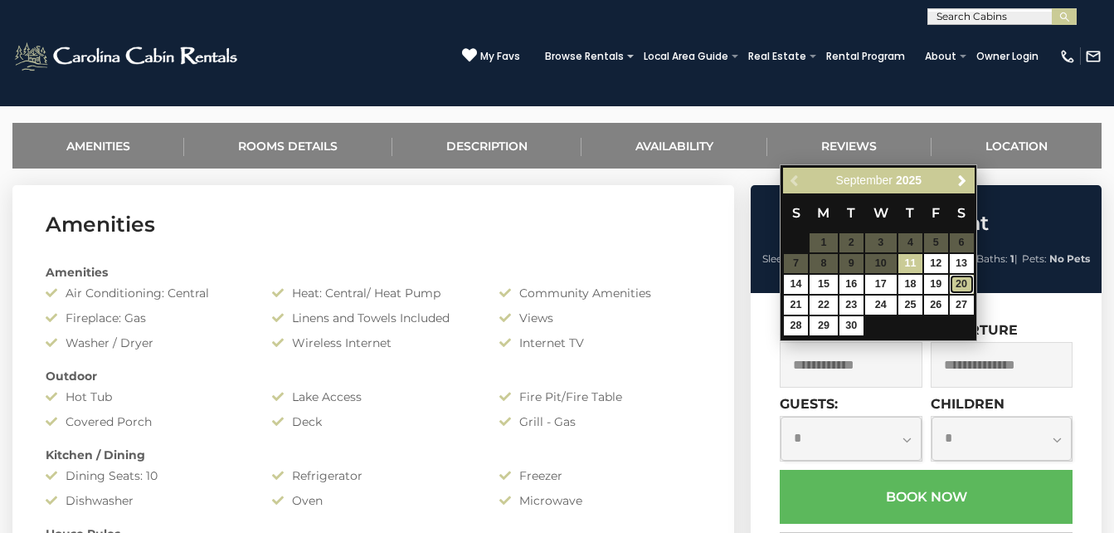
click at [962, 280] on link "20" at bounding box center [962, 284] width 24 height 19
type input "**********"
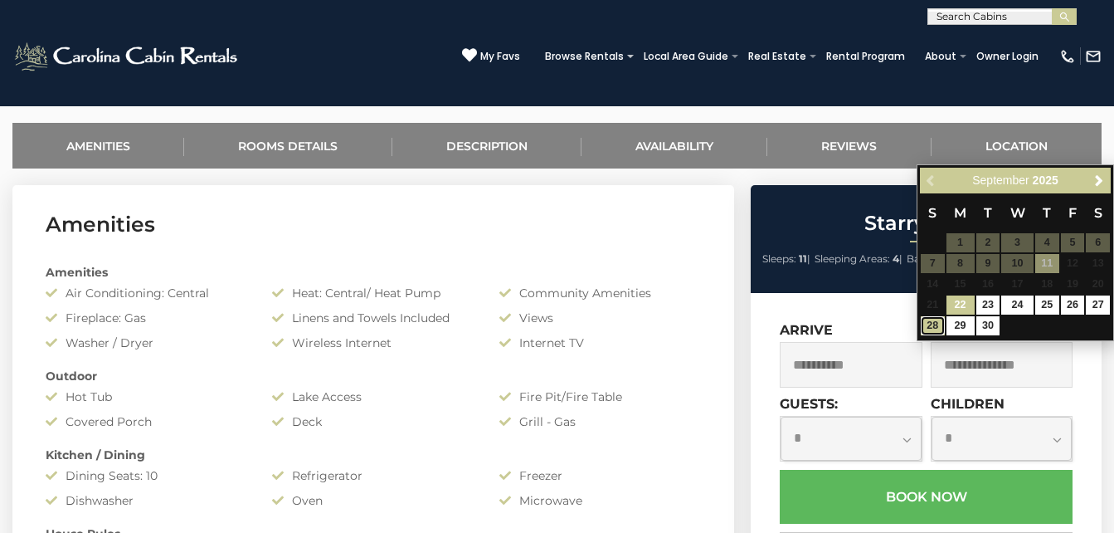
click at [932, 322] on link "28" at bounding box center [933, 325] width 24 height 19
type input "**********"
